Goal: Find specific page/section: Find specific page/section

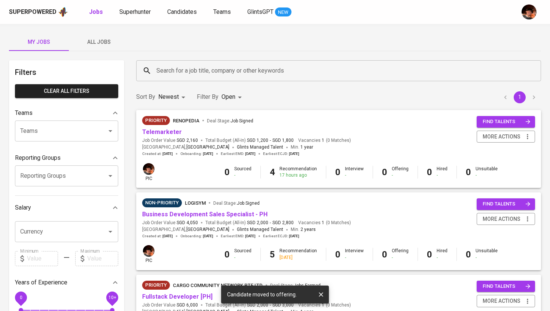
click at [105, 43] on span "All Jobs" at bounding box center [98, 41] width 51 height 9
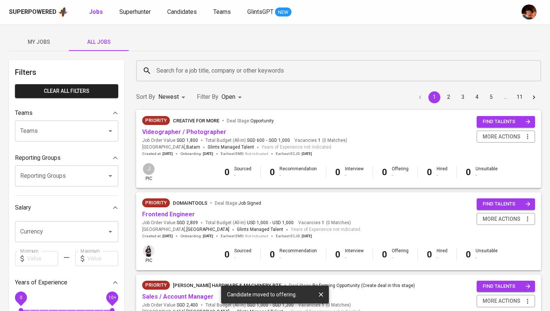
click at [179, 70] on input "Search for a job title, company or other keywords" at bounding box center [341, 71] width 372 height 14
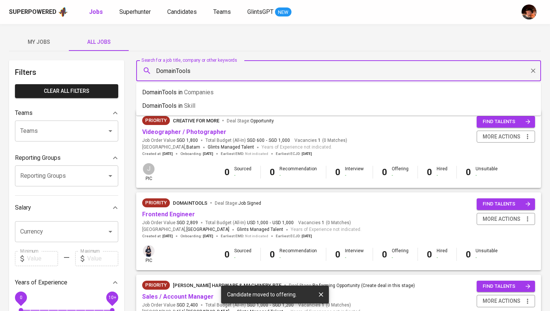
type input "DomainTools"
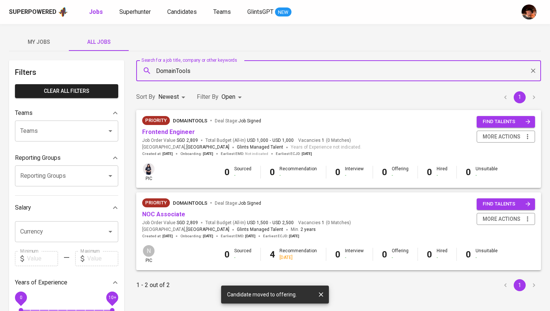
click at [164, 137] on div "Priority DomainTools Deal Stage : Job Signed Frontend Engineer Job Order Value …" at bounding box center [251, 136] width 219 height 40
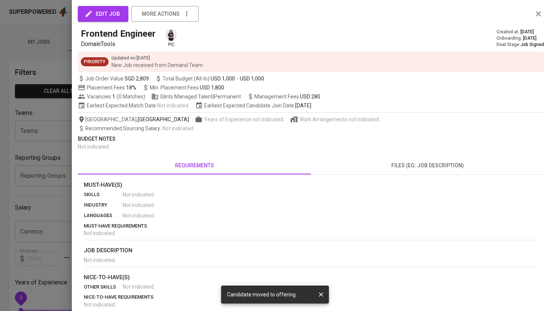
click at [66, 73] on div at bounding box center [275, 155] width 550 height 311
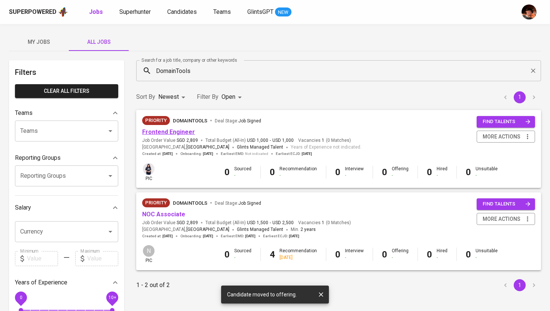
click at [156, 135] on link "Frontend Engineer" at bounding box center [168, 131] width 53 height 7
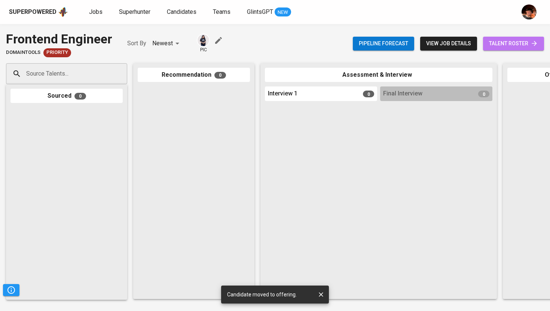
click at [486, 47] on link "talent roster" at bounding box center [513, 44] width 61 height 14
